Goal: Information Seeking & Learning: Learn about a topic

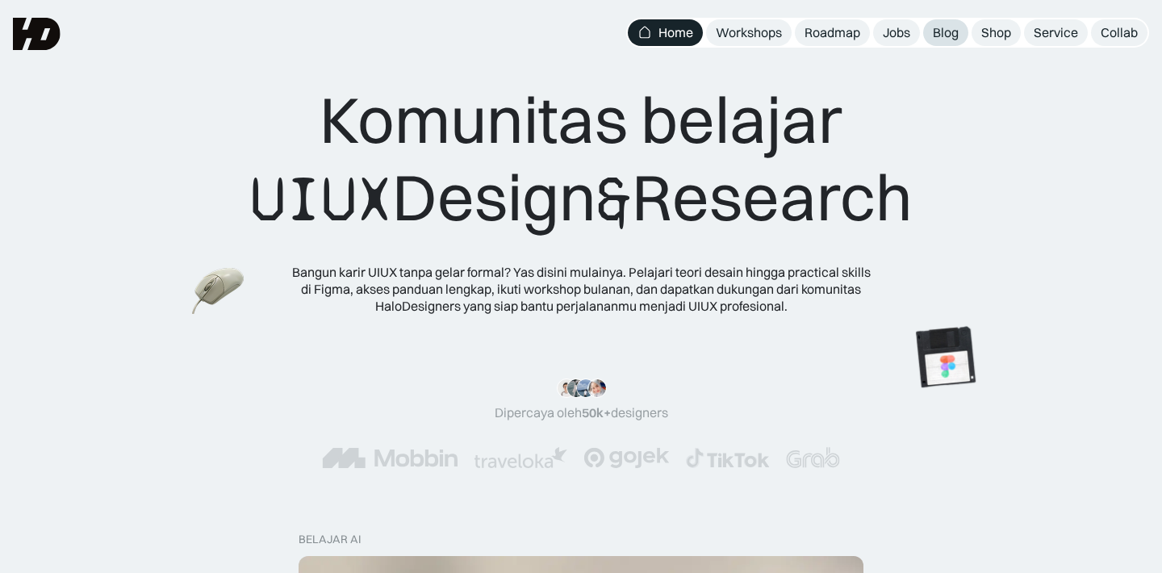
click at [964, 29] on link "Blog" at bounding box center [945, 32] width 45 height 27
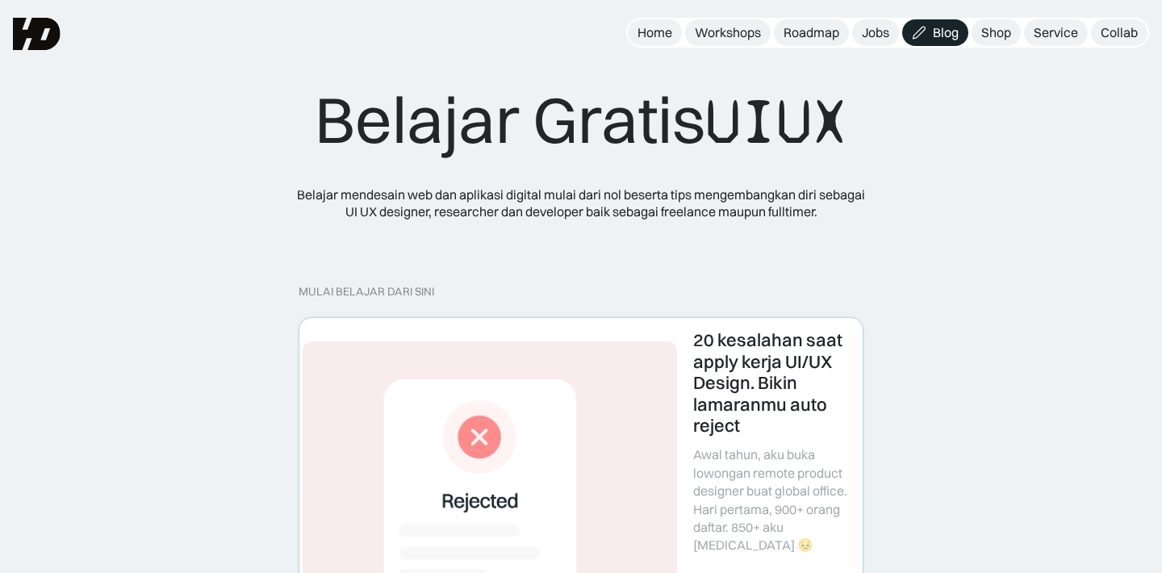
click at [478, 410] on link at bounding box center [580, 467] width 563 height 299
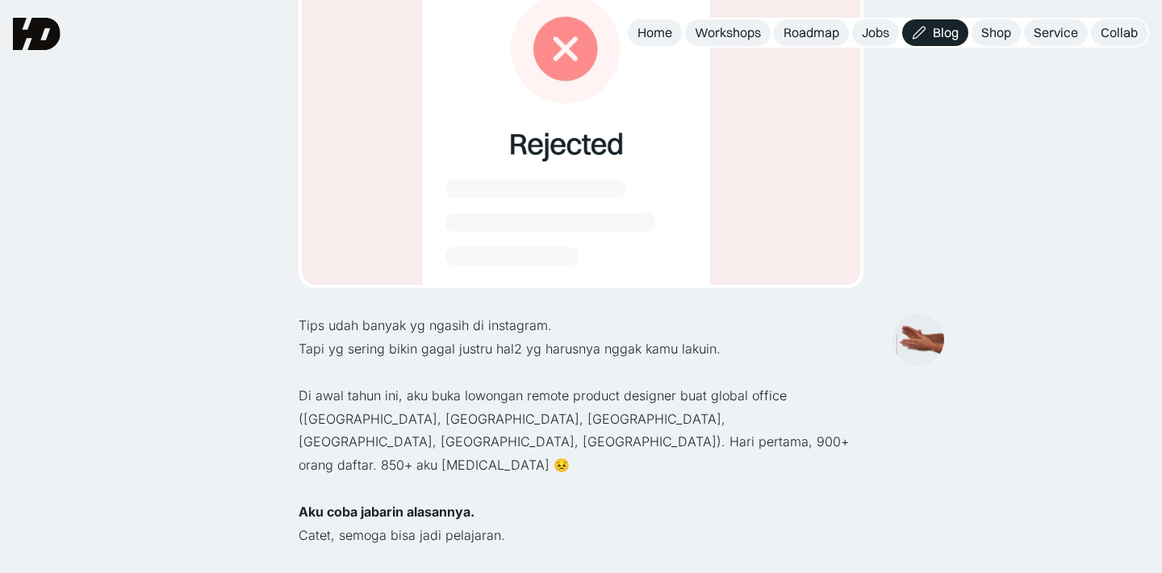
scroll to position [253, 0]
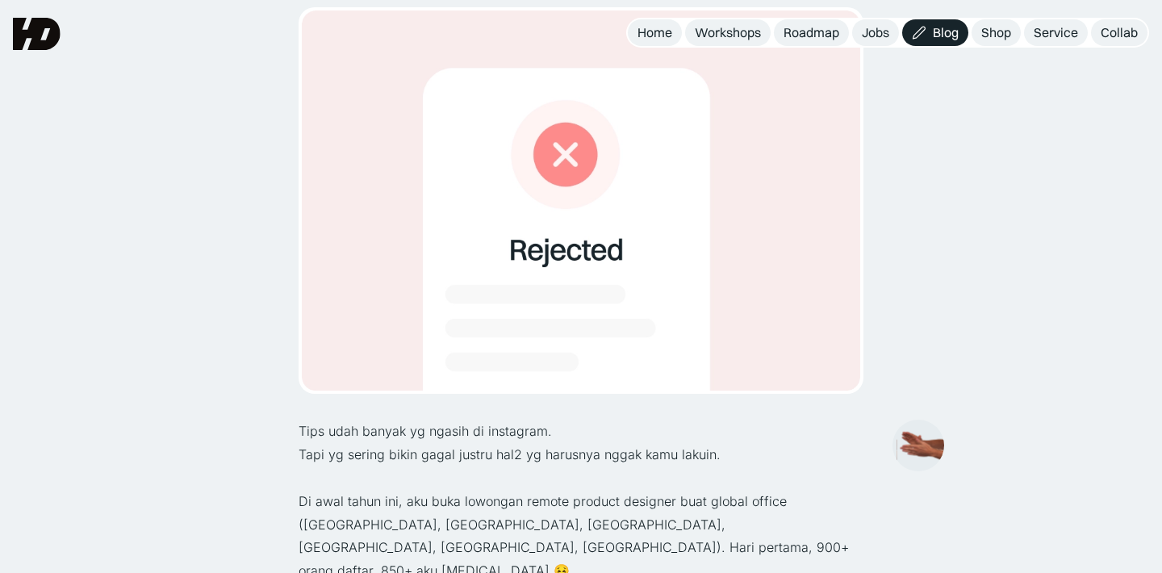
click at [914, 449] on img at bounding box center [918, 446] width 52 height 36
click at [917, 443] on img at bounding box center [918, 446] width 52 height 36
click at [921, 444] on img at bounding box center [918, 446] width 52 height 36
click at [921, 444] on div "+1 +3" at bounding box center [918, 446] width 52 height 52
click at [921, 444] on div "+1 +3 +4 +4" at bounding box center [918, 445] width 48 height 48
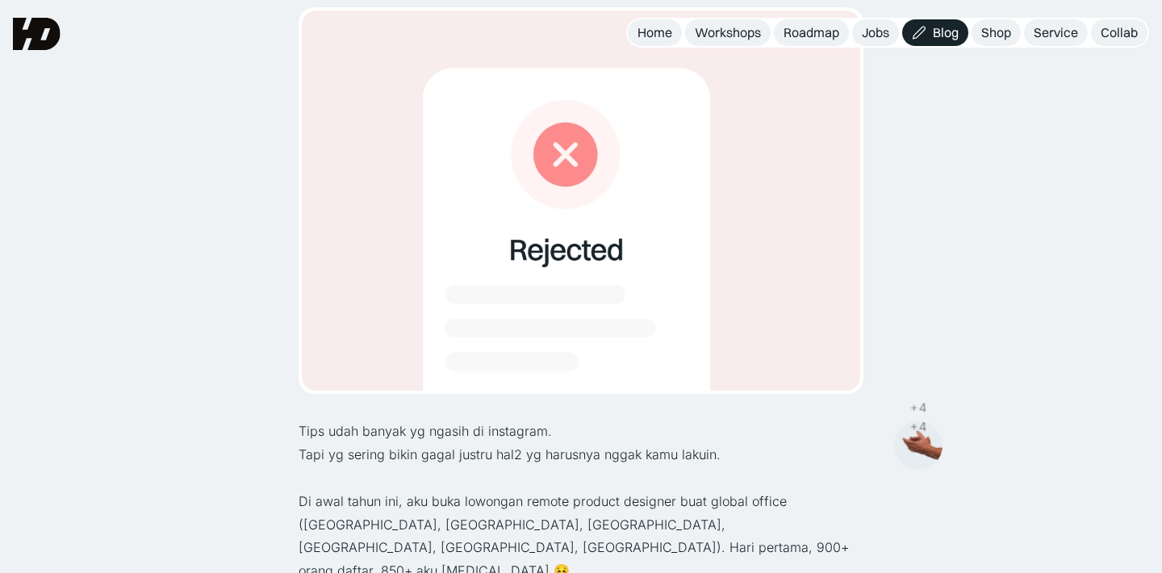
click at [921, 444] on div at bounding box center [918, 445] width 48 height 48
click at [921, 444] on img at bounding box center [918, 446] width 52 height 36
click at [921, 444] on div at bounding box center [918, 445] width 48 height 48
click at [921, 444] on img at bounding box center [918, 446] width 52 height 36
click at [921, 444] on div "+1 +6 +6 +6 +6" at bounding box center [918, 445] width 48 height 48
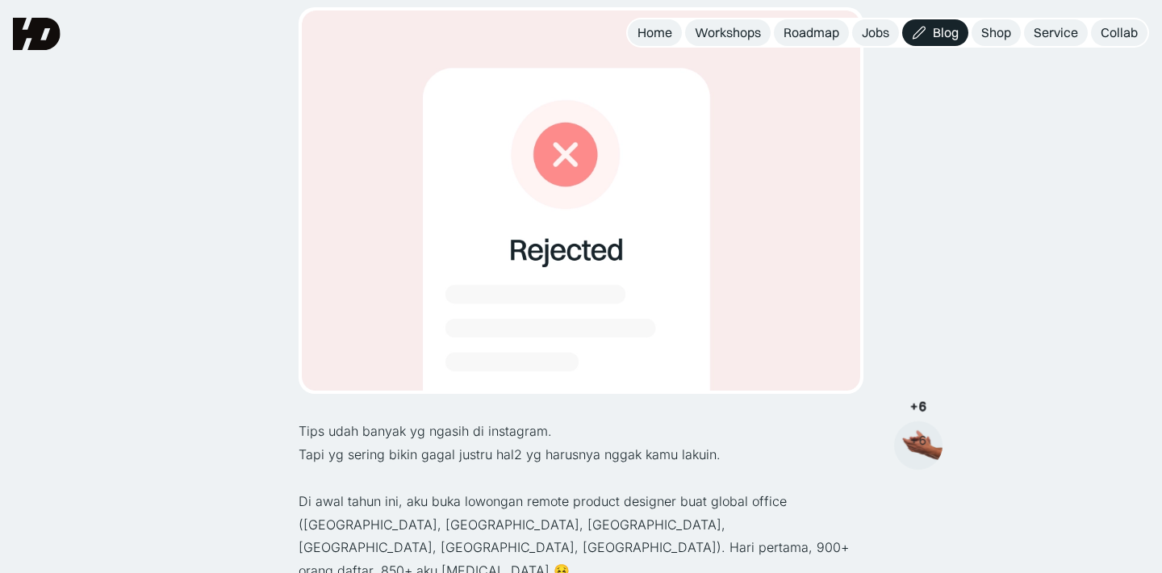
click at [921, 444] on div at bounding box center [918, 445] width 48 height 48
click at [909, 442] on img at bounding box center [918, 446] width 52 height 36
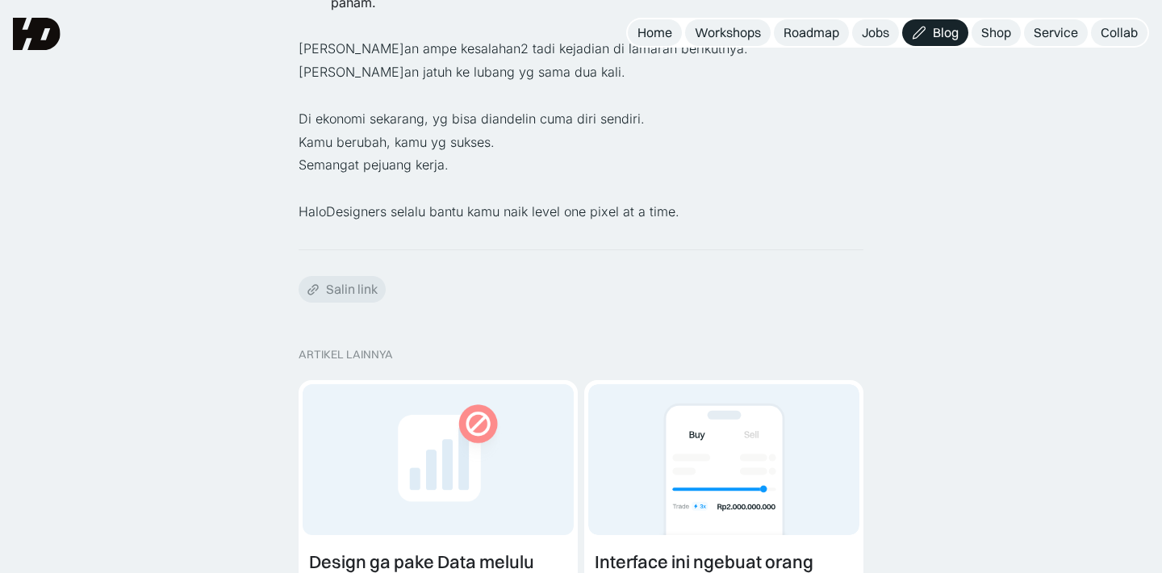
scroll to position [2354, 0]
drag, startPoint x: 353, startPoint y: 243, endPoint x: 415, endPoint y: 243, distance: 62.1
click at [415, 349] on div "ARTIKEL LAINNYA" at bounding box center [581, 356] width 565 height 14
